Goal: Information Seeking & Learning: Learn about a topic

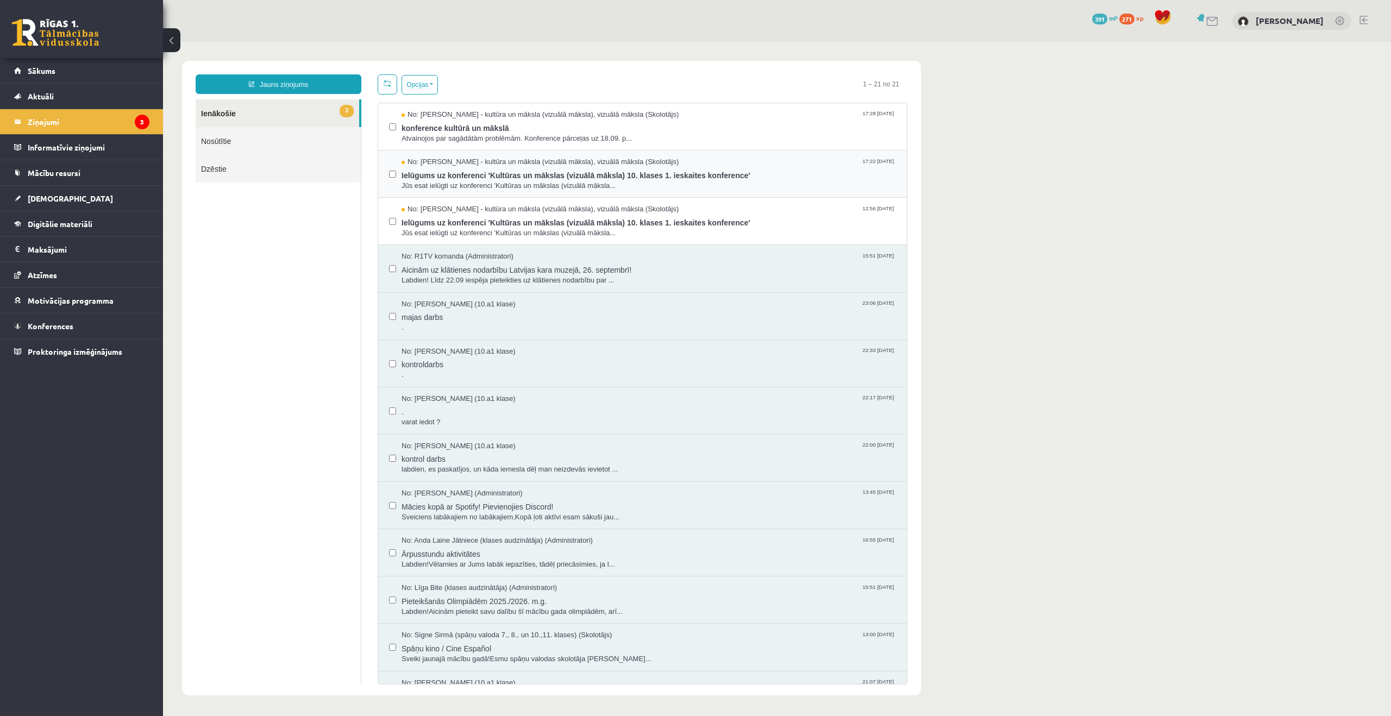
click at [394, 167] on label at bounding box center [392, 169] width 7 height 24
click at [434, 87] on button "Opcijas" at bounding box center [420, 85] width 36 height 20
click at [497, 138] on link "Atzīmēt visus kā lasītus" at bounding box center [465, 138] width 100 height 11
click at [48, 67] on span "Sākums" at bounding box center [42, 71] width 28 height 10
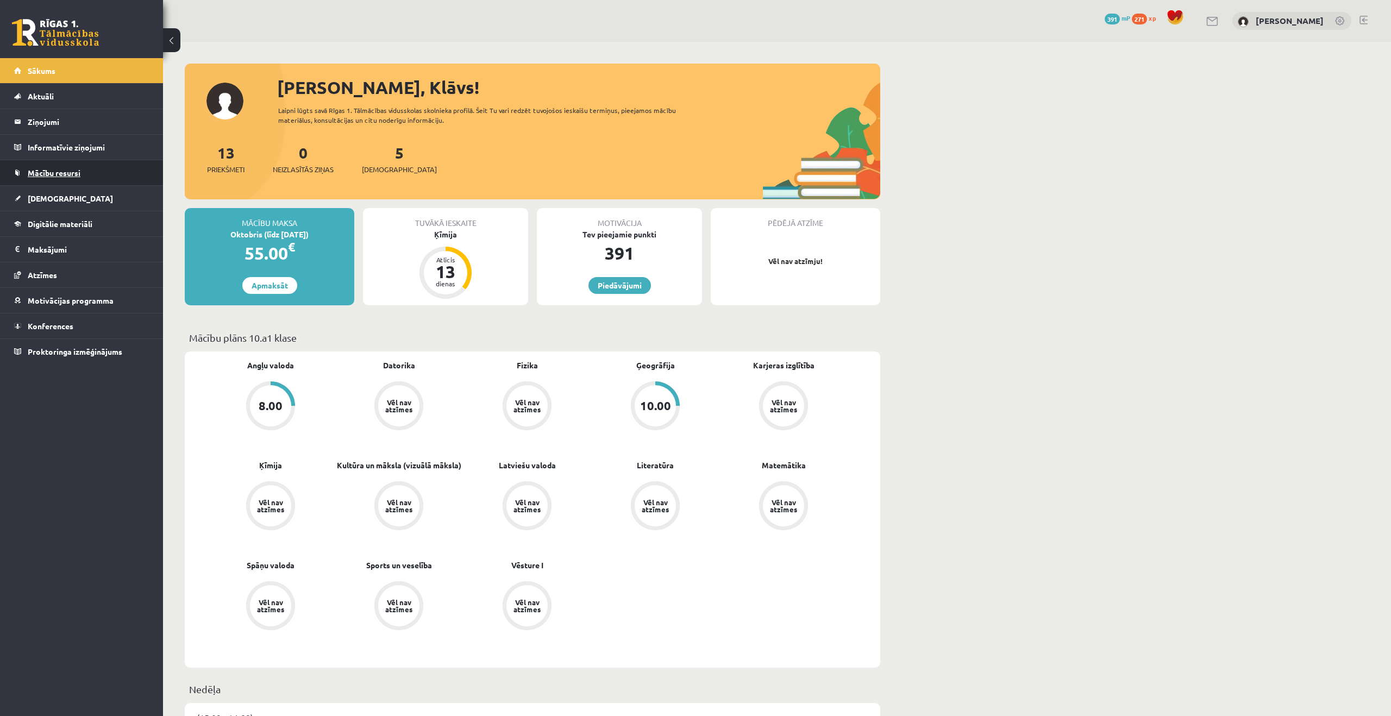
click at [69, 166] on link "Mācību resursi" at bounding box center [81, 172] width 135 height 25
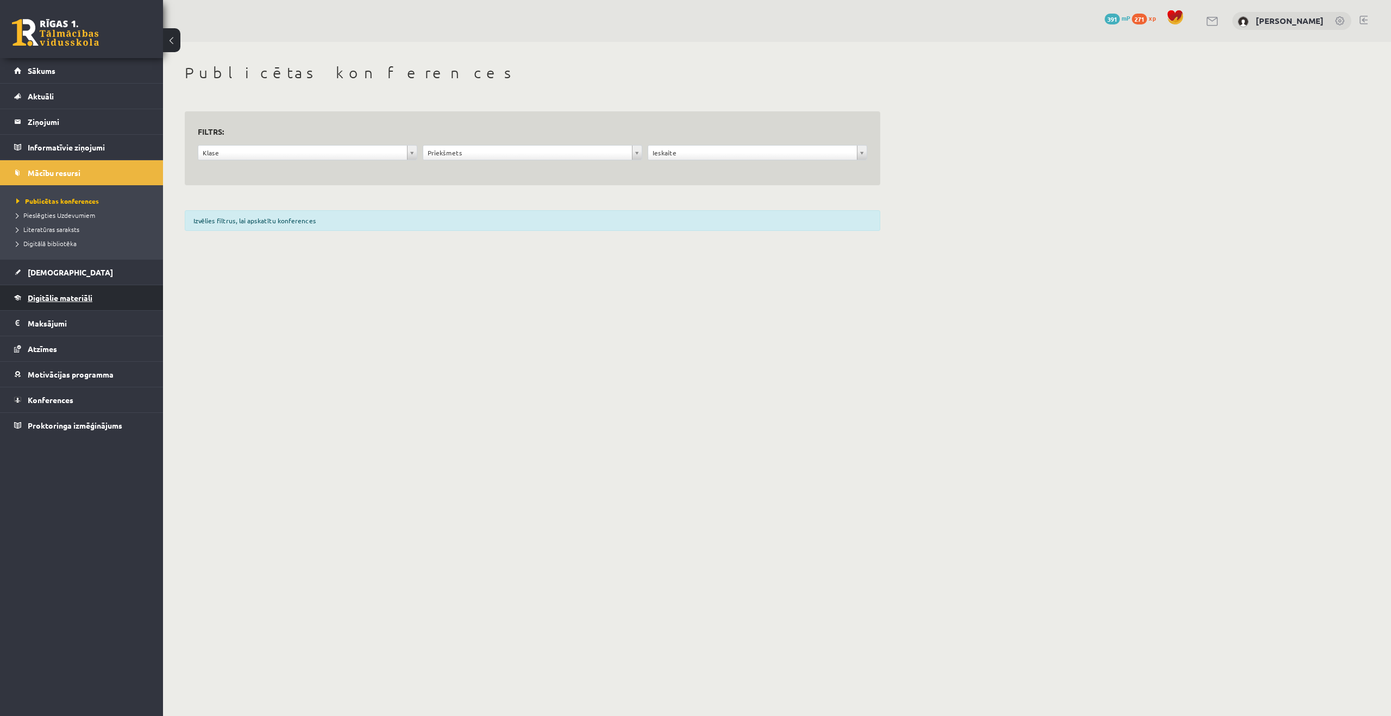
click at [73, 295] on span "Digitālie materiāli" at bounding box center [60, 298] width 65 height 10
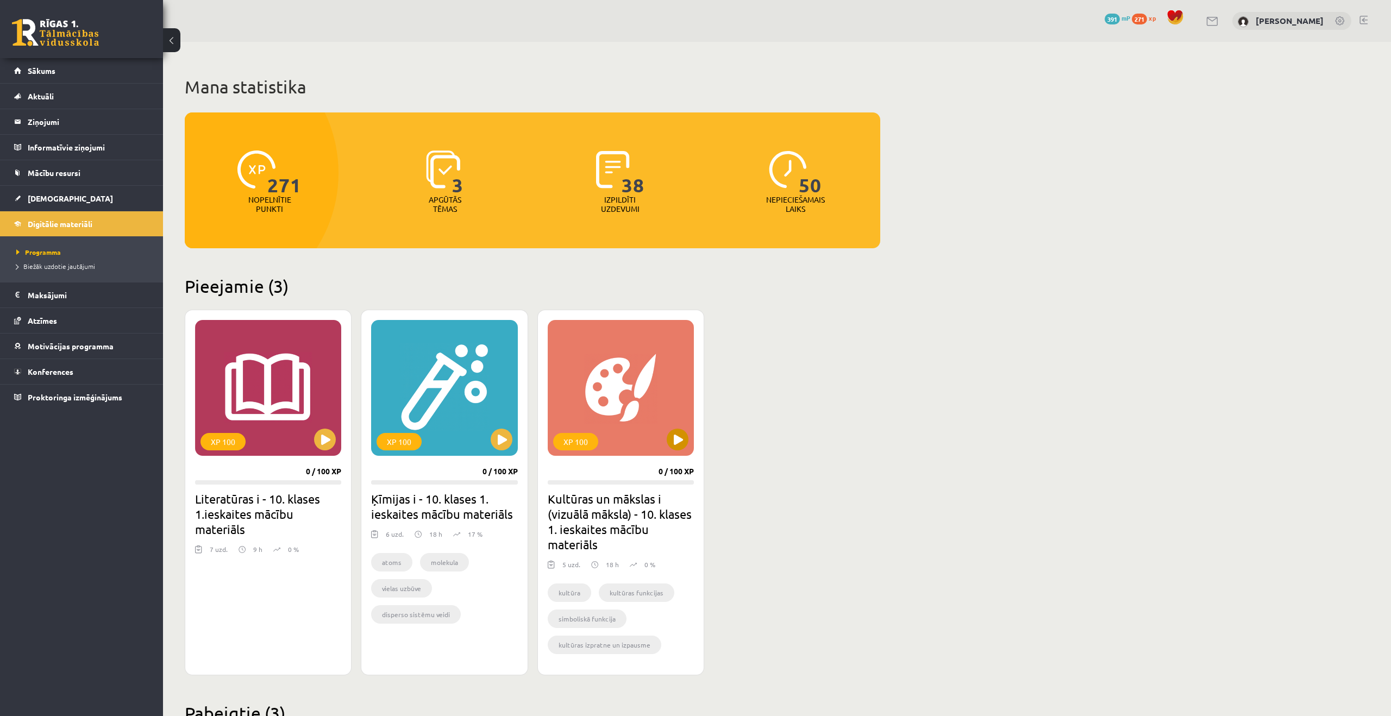
click at [624, 416] on div "XP 100" at bounding box center [621, 388] width 146 height 136
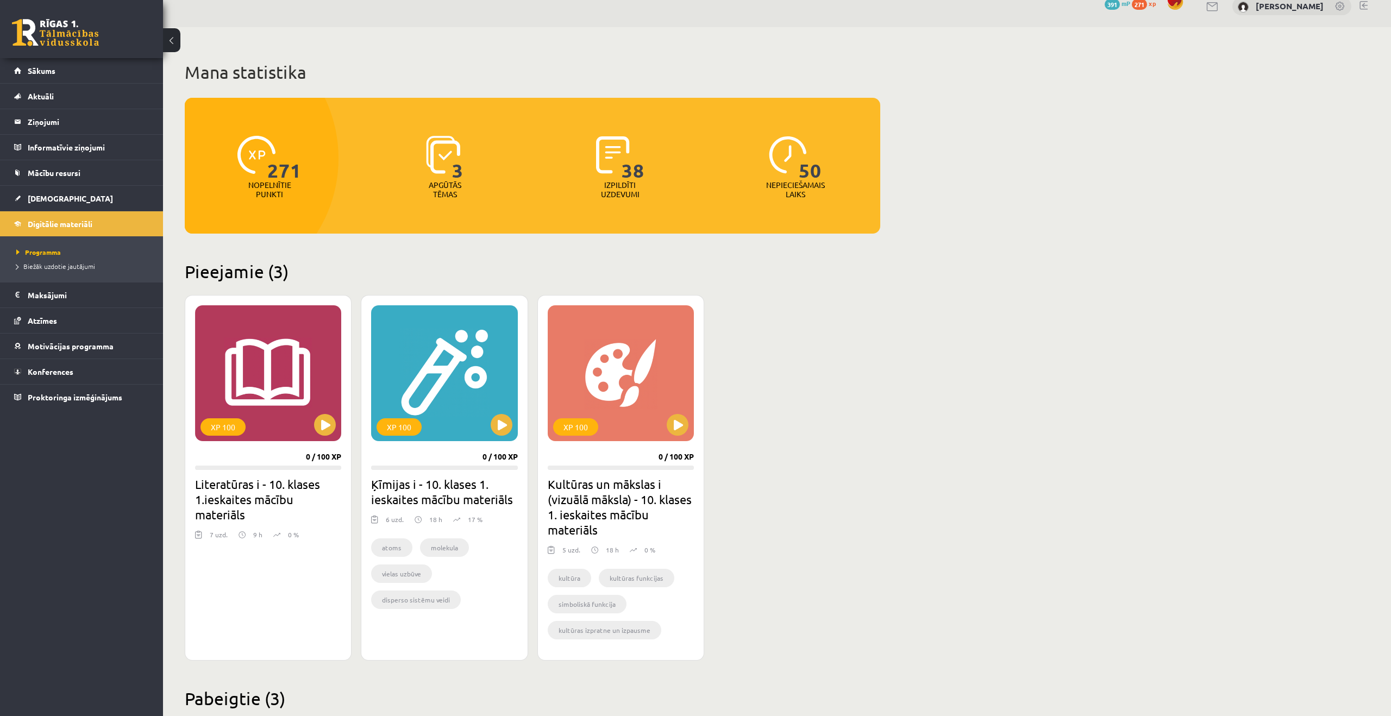
scroll to position [15, 0]
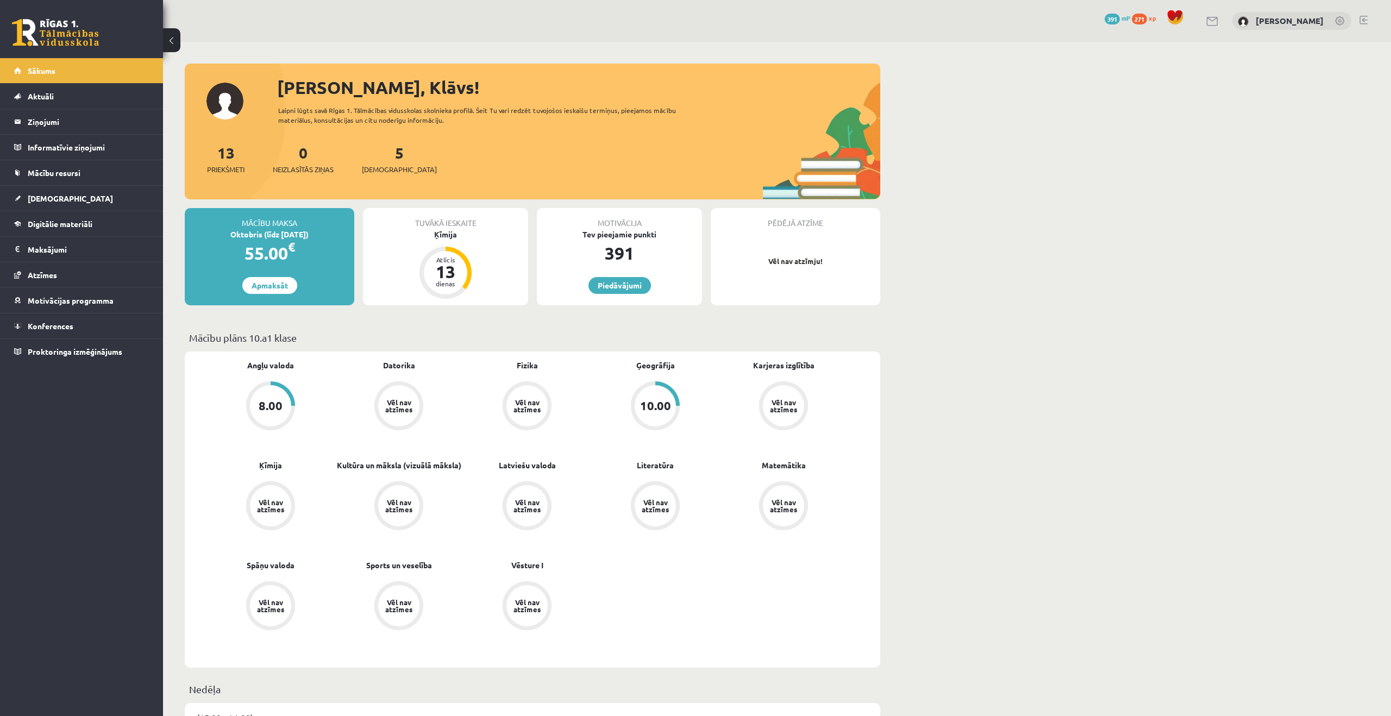
scroll to position [5, 0]
